Goal: Task Accomplishment & Management: Use online tool/utility

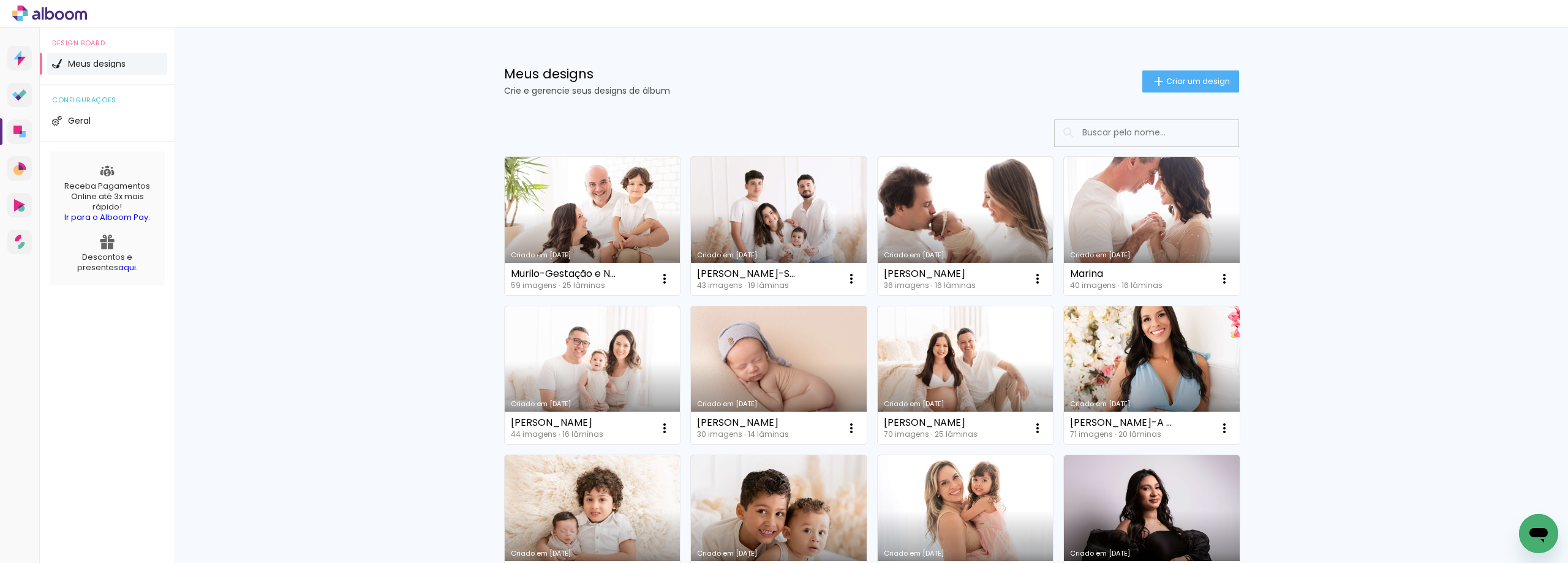
click at [615, 204] on link "Criado em [DATE]" at bounding box center [593, 226] width 176 height 138
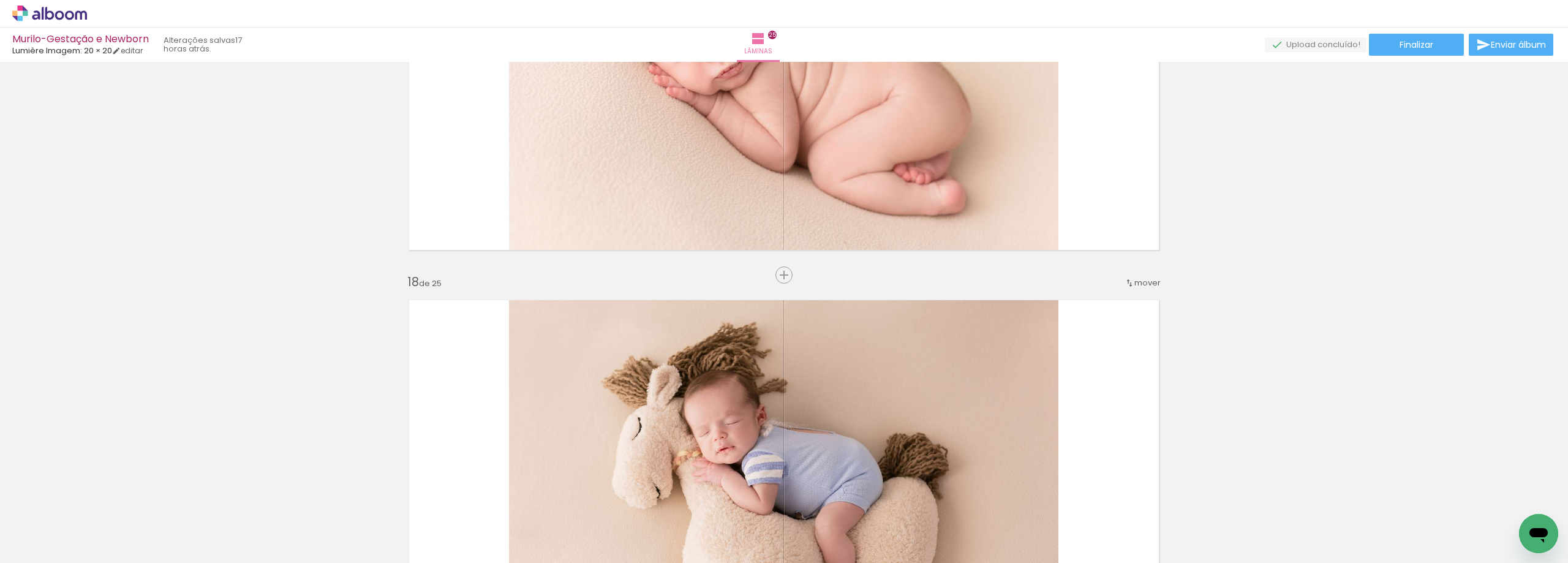
scroll to position [6864, 0]
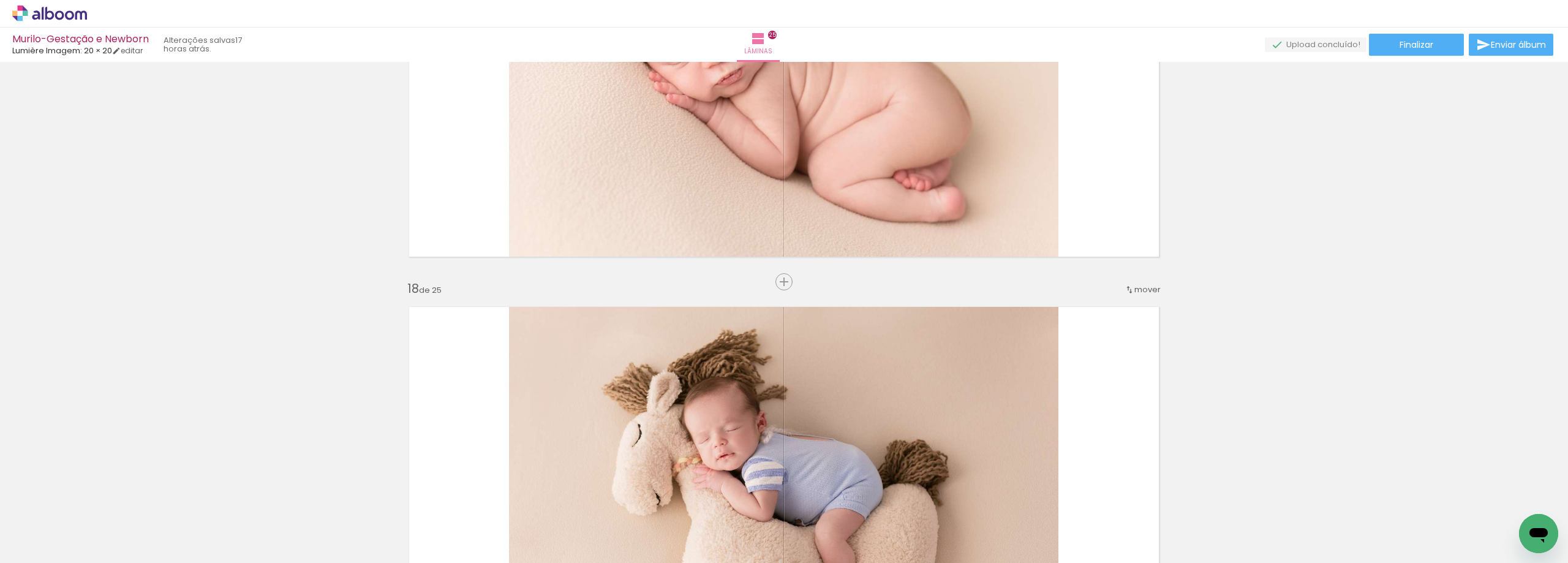
click at [1144, 290] on span "mover" at bounding box center [1147, 290] width 26 height 12
click at [1107, 386] on span "19" at bounding box center [1112, 391] width 10 height 20
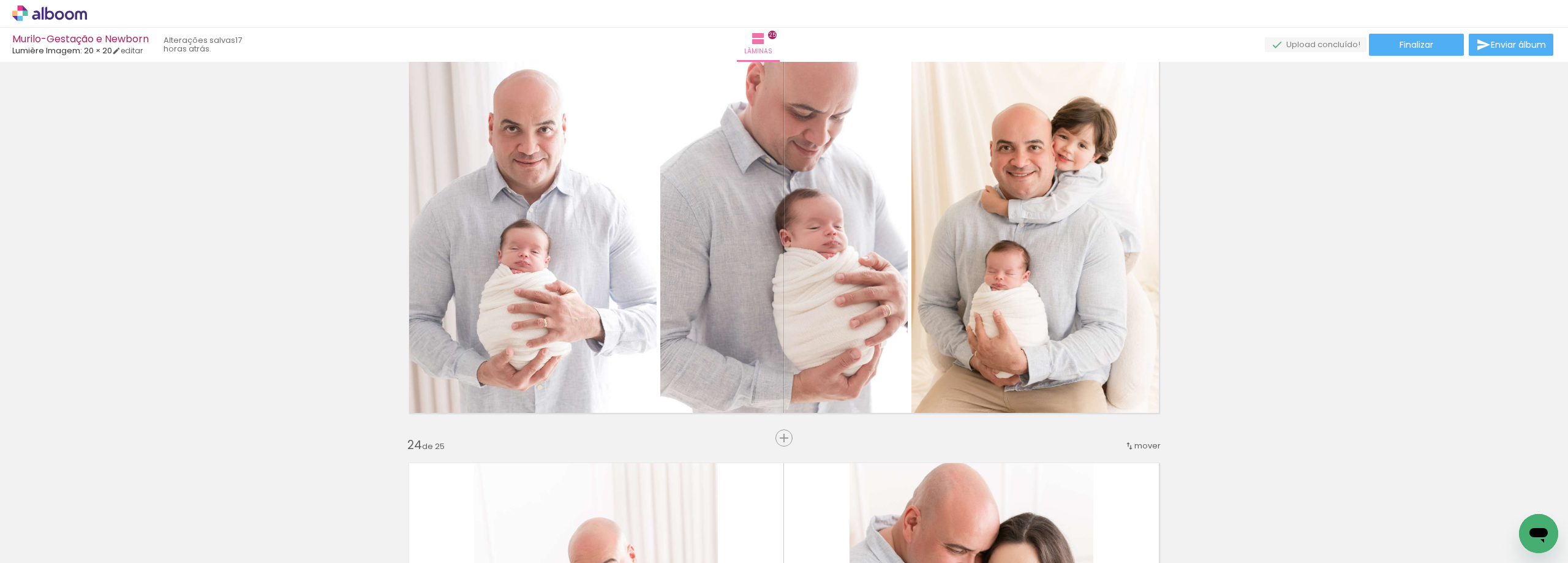
scroll to position [9140, 0]
